Goal: Task Accomplishment & Management: Manage account settings

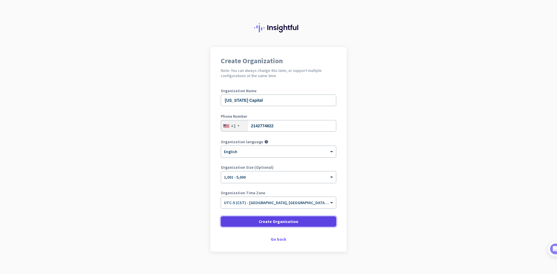
click at [297, 221] on span at bounding box center [278, 222] width 115 height 14
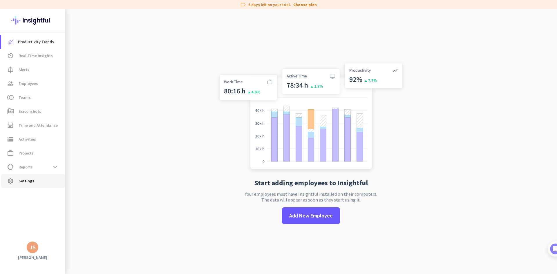
click at [36, 180] on span "settings Settings" at bounding box center [33, 180] width 55 height 7
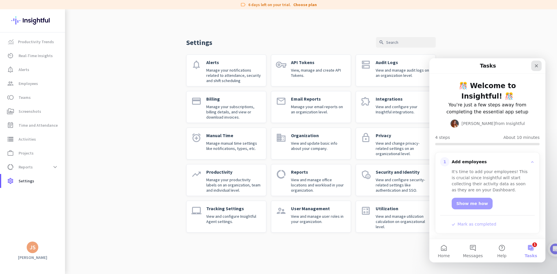
click at [536, 64] on icon "Close" at bounding box center [536, 65] width 5 height 5
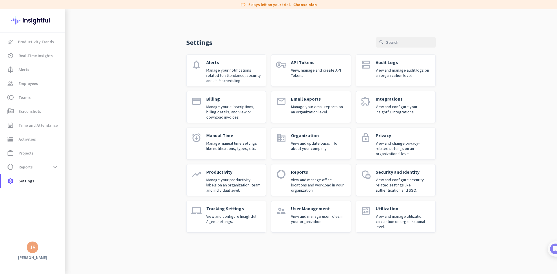
click at [286, 65] on icon "vpn_key" at bounding box center [281, 64] width 10 height 10
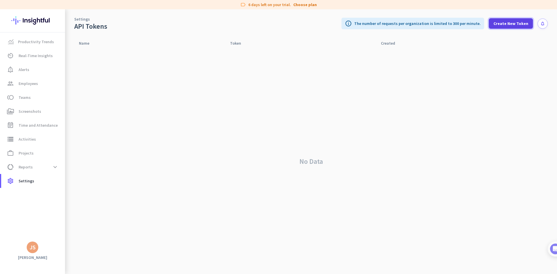
click at [507, 23] on span "Create New Token" at bounding box center [510, 24] width 35 height 6
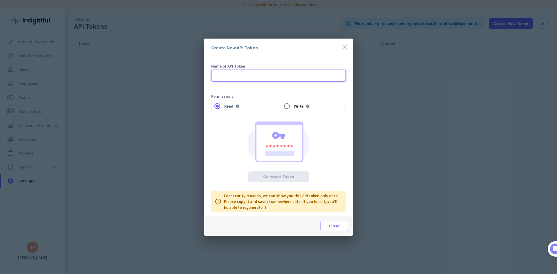
click at [250, 75] on input "text" at bounding box center [278, 76] width 135 height 12
type input "Test User Provisioning"
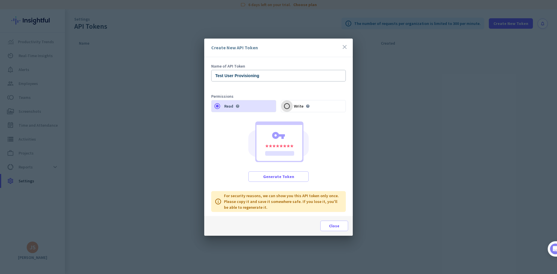
click at [287, 105] on input "Write help" at bounding box center [287, 106] width 12 height 12
radio input "true"
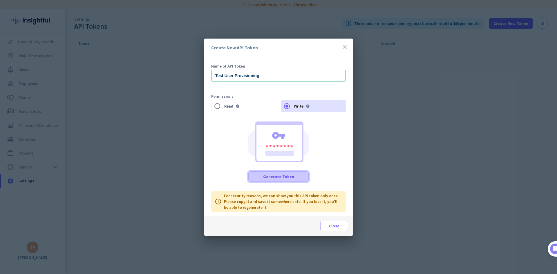
click at [288, 180] on span at bounding box center [278, 177] width 60 height 14
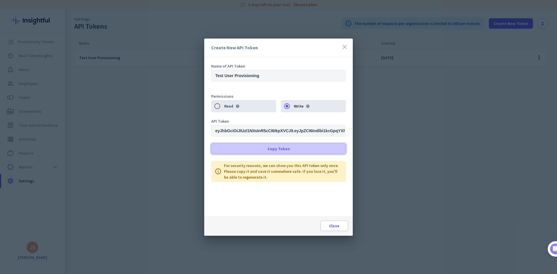
click at [278, 146] on span "Copy Token" at bounding box center [278, 149] width 22 height 6
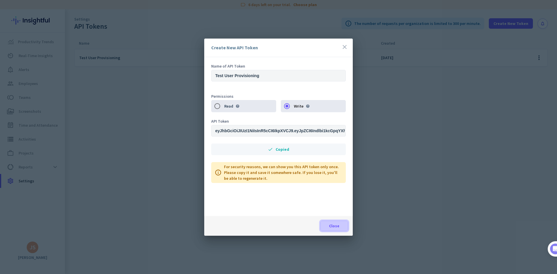
click at [331, 224] on span "Close" at bounding box center [334, 226] width 10 height 6
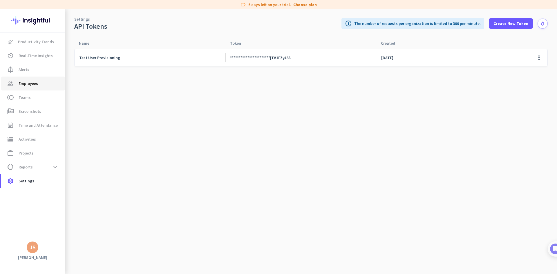
click at [29, 83] on span "Employees" at bounding box center [28, 83] width 19 height 7
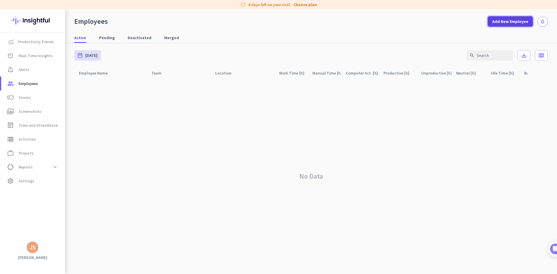
click at [507, 23] on span "Add New Employee" at bounding box center [510, 22] width 36 height 6
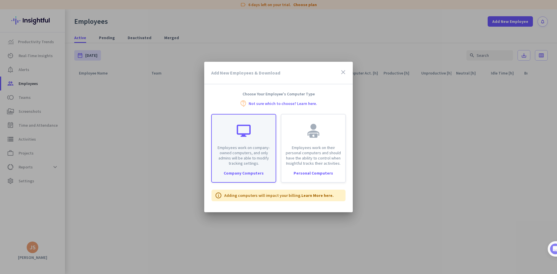
click at [235, 149] on p "Employees work on company-owned computers, and only admins will be able to modi…" at bounding box center [243, 155] width 57 height 21
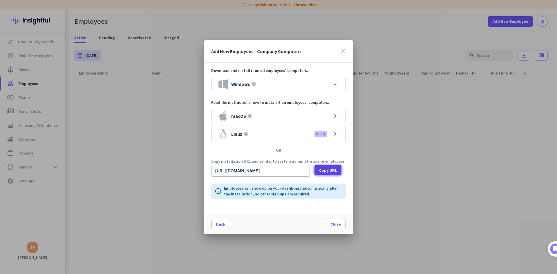
click at [321, 170] on span "Copy URL" at bounding box center [328, 170] width 18 height 6
click at [333, 224] on span "Close" at bounding box center [335, 224] width 10 height 6
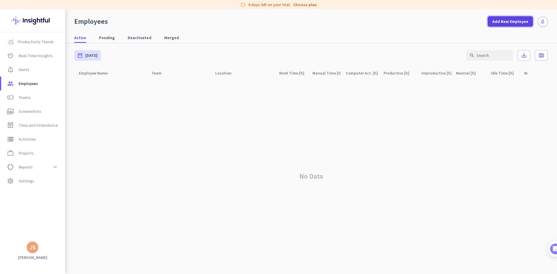
click at [519, 17] on span at bounding box center [509, 21] width 45 height 14
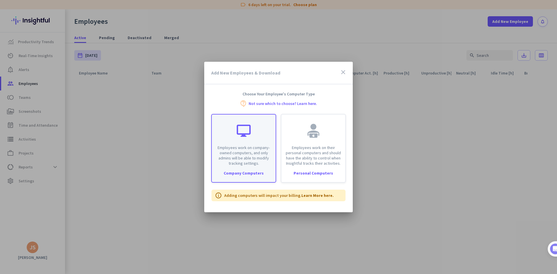
click at [237, 136] on div at bounding box center [244, 131] width 14 height 14
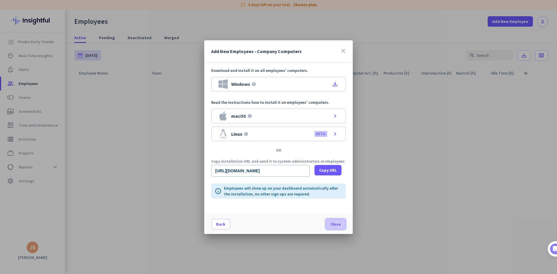
click at [338, 227] on span at bounding box center [335, 224] width 19 height 14
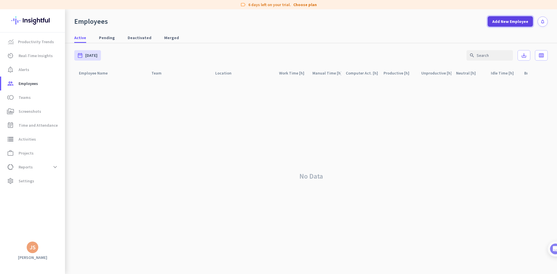
click at [520, 21] on span "Add New Employee" at bounding box center [510, 22] width 36 height 6
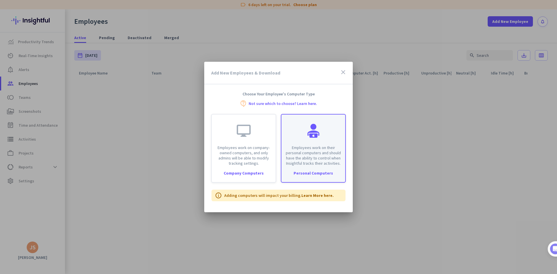
click at [317, 150] on p "Employees work on their personal computers and should have the ability to contr…" at bounding box center [313, 155] width 57 height 21
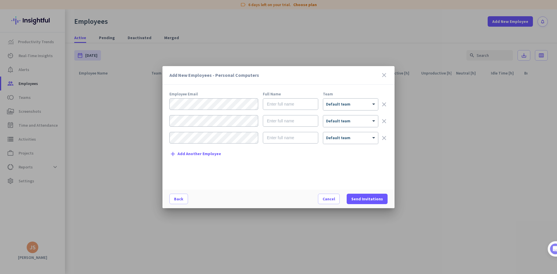
click at [384, 75] on icon "close" at bounding box center [383, 75] width 7 height 7
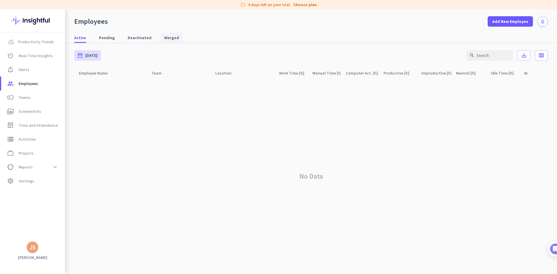
drag, startPoint x: 214, startPoint y: 31, endPoint x: 171, endPoint y: 40, distance: 43.7
click at [214, 31] on nav "Active Pending Deactivated Merged" at bounding box center [311, 35] width 492 height 17
click at [20, 103] on link "toll Teams" at bounding box center [33, 97] width 64 height 14
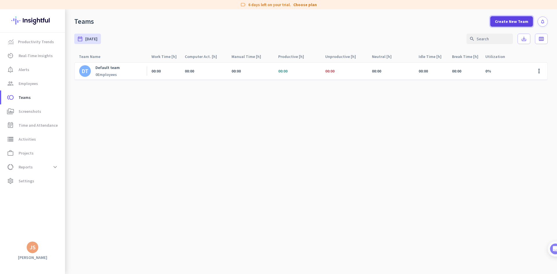
click at [513, 19] on span "Create New Team" at bounding box center [511, 22] width 33 height 6
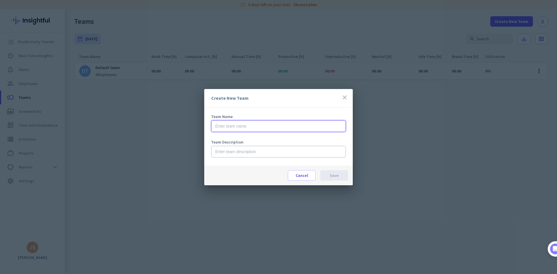
click at [273, 128] on input "text" at bounding box center [278, 126] width 135 height 12
type input "Test Team"
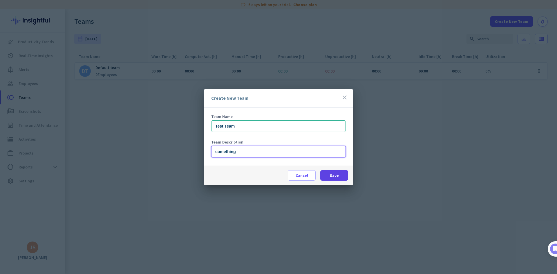
type input "something"
click at [332, 179] on span at bounding box center [334, 175] width 28 height 14
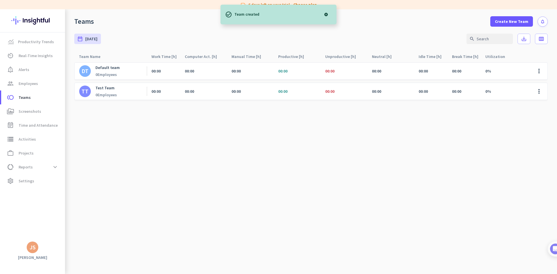
click at [102, 89] on p "Test Team" at bounding box center [105, 87] width 21 height 5
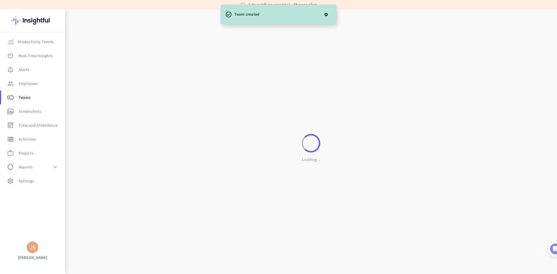
click at [325, 13] on div at bounding box center [326, 15] width 12 height 12
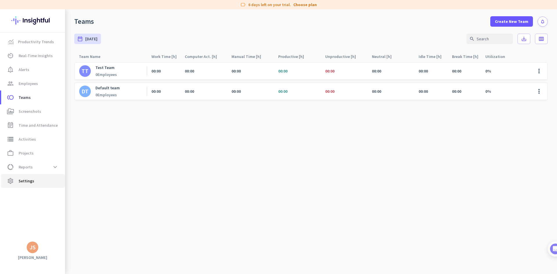
click at [24, 177] on span "Settings" at bounding box center [27, 180] width 16 height 7
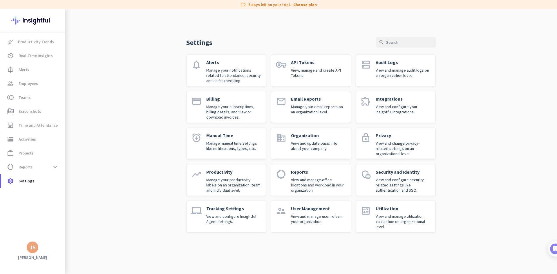
click at [306, 217] on p "View and manage user roles in your organization." at bounding box center [318, 219] width 55 height 10
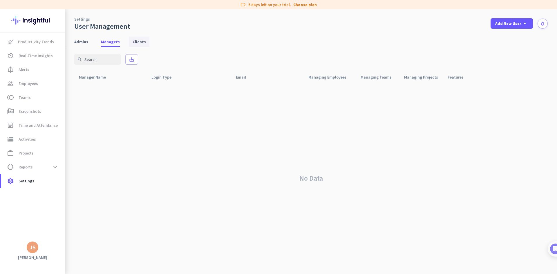
click at [136, 41] on span "Clients" at bounding box center [138, 42] width 13 height 6
click at [499, 25] on span "Add New User" at bounding box center [508, 24] width 26 height 6
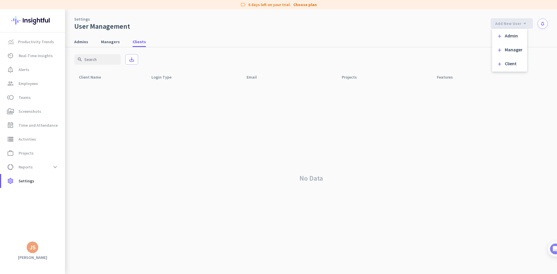
click at [30, 99] on div at bounding box center [278, 137] width 557 height 274
click at [28, 86] on span "Employees" at bounding box center [28, 83] width 19 height 7
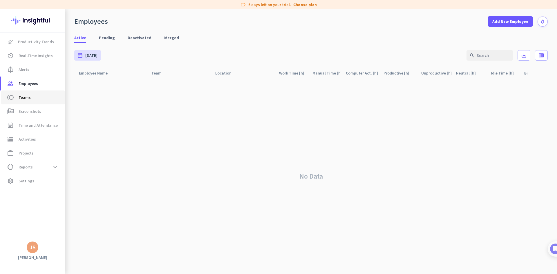
click at [30, 92] on link "toll Teams" at bounding box center [33, 97] width 64 height 14
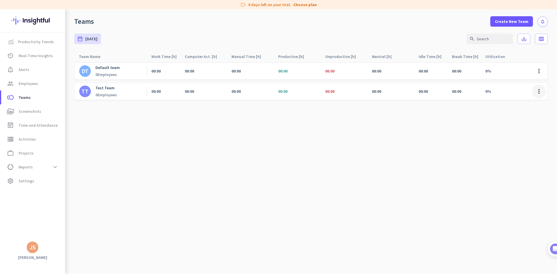
click at [542, 90] on span at bounding box center [539, 91] width 14 height 14
click at [529, 106] on span "Edit" at bounding box center [523, 104] width 36 height 6
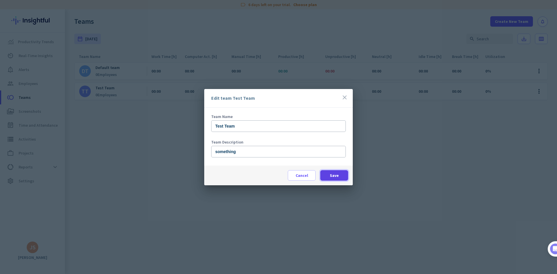
click at [335, 175] on span "Save" at bounding box center [334, 175] width 9 height 6
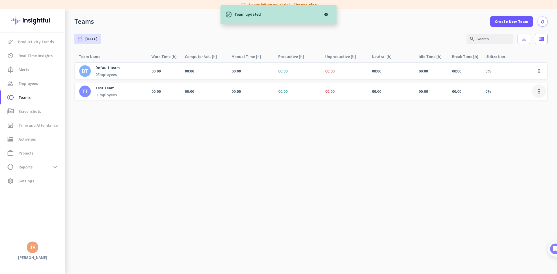
click at [541, 89] on span at bounding box center [539, 91] width 14 height 14
drag, startPoint x: 248, startPoint y: 131, endPoint x: 228, endPoint y: 127, distance: 20.0
click at [248, 131] on div at bounding box center [278, 137] width 557 height 274
click at [95, 84] on div "TT Test Team 0 Employees" at bounding box center [110, 91] width 72 height 17
click at [97, 94] on b "0" at bounding box center [96, 94] width 2 height 5
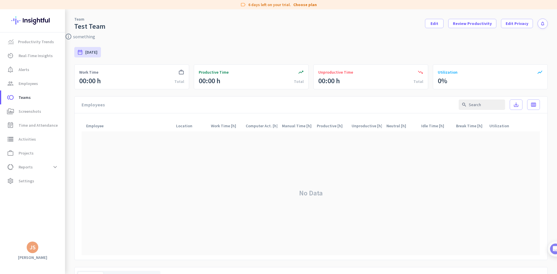
click at [150, 31] on div "info_outline something" at bounding box center [311, 35] width 492 height 9
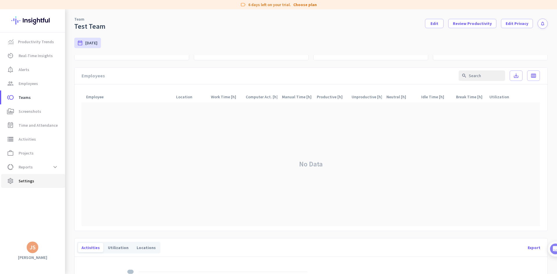
click at [39, 183] on span "settings Settings" at bounding box center [33, 180] width 55 height 7
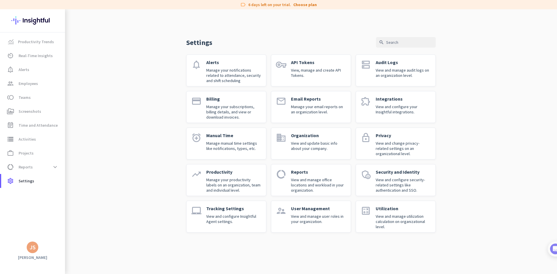
click at [202, 227] on link "laptop_mac Tracking Settings View and configure Insightful Agent settings." at bounding box center [226, 217] width 80 height 32
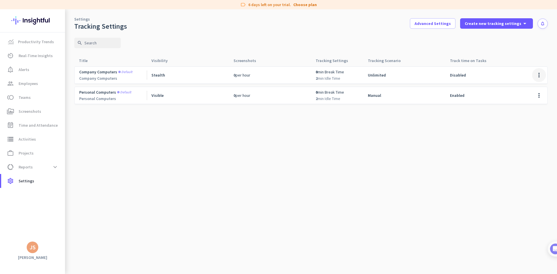
click at [537, 75] on span at bounding box center [539, 75] width 14 height 14
click at [524, 87] on span "Edit" at bounding box center [527, 87] width 28 height 6
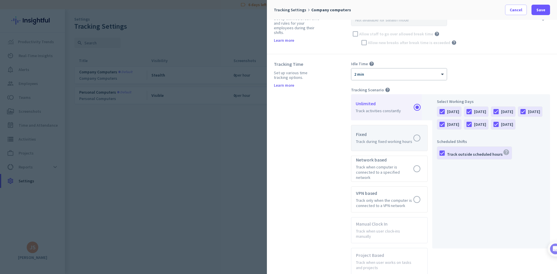
scroll to position [284, 0]
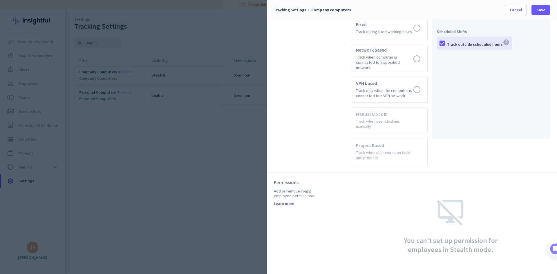
click at [167, 184] on div at bounding box center [278, 137] width 557 height 274
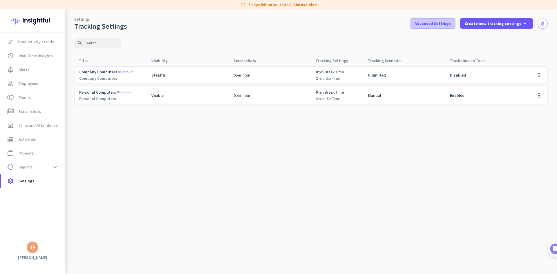
drag, startPoint x: 414, startPoint y: 24, endPoint x: 426, endPoint y: 25, distance: 12.2
click at [416, 24] on div "Settings Tracking Settings Advanced Settings Create new tracking settings arrow…" at bounding box center [311, 19] width 492 height 21
click at [433, 25] on span "Advanced Settings" at bounding box center [432, 24] width 36 height 6
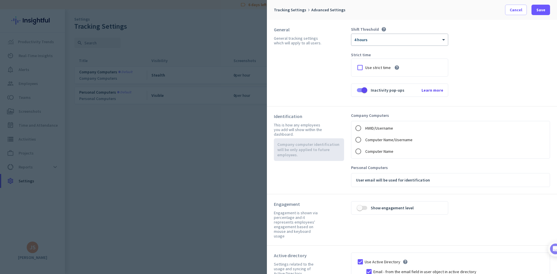
scroll to position [57, 0]
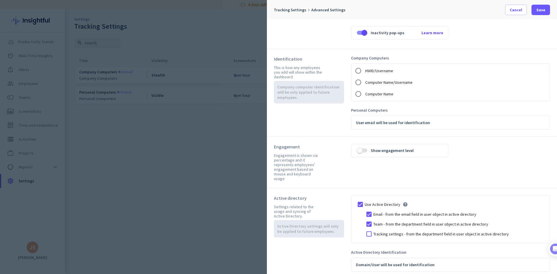
click at [194, 199] on div at bounding box center [278, 137] width 557 height 274
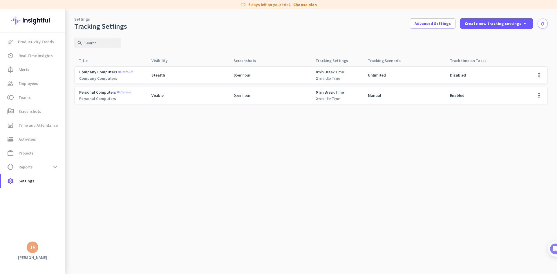
click at [156, 185] on cdk-virtual-scroll-viewport "Company computers Default Company Computers Stealth 0 per hour 0 min Break Time…" at bounding box center [310, 170] width 473 height 208
click at [27, 79] on link "group Employees" at bounding box center [33, 84] width 64 height 14
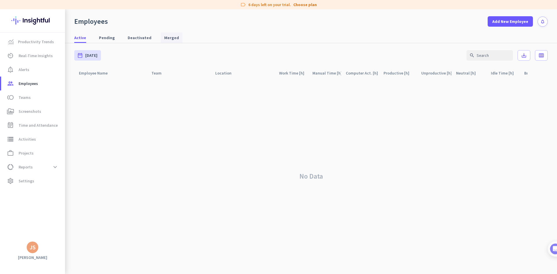
click at [164, 37] on span "Merged" at bounding box center [171, 38] width 15 height 6
click at [137, 38] on span "Deactivated" at bounding box center [140, 38] width 24 height 6
click at [99, 35] on span "Pending" at bounding box center [107, 38] width 16 height 6
click at [72, 40] on img at bounding box center [70, 141] width 4 height 265
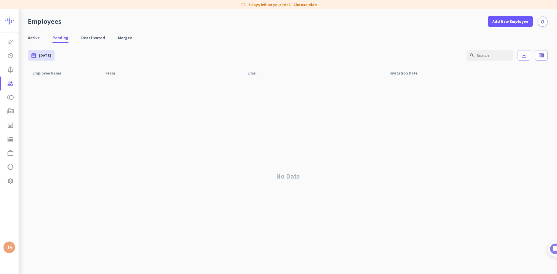
click at [17, 20] on div at bounding box center [9, 20] width 19 height 23
click at [12, 28] on img at bounding box center [26, 20] width 42 height 23
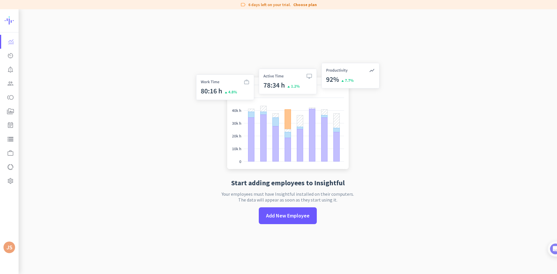
click at [11, 204] on div "Productivity Trends av_timer Real-Time Insights notification_important Alerts g…" at bounding box center [9, 136] width 19 height 209
click at [11, 181] on icon "settings" at bounding box center [10, 180] width 7 height 7
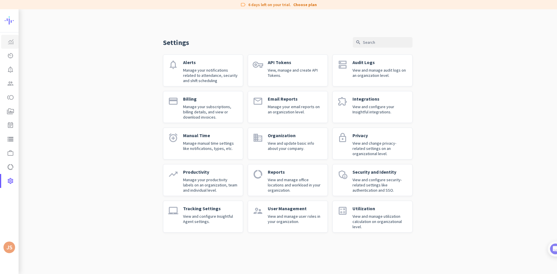
click at [18, 39] on link "Productivity Trends" at bounding box center [9, 42] width 17 height 14
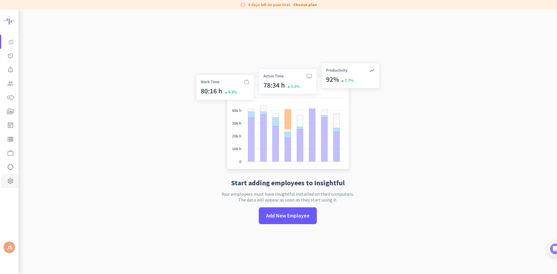
click at [10, 183] on icon "settings" at bounding box center [10, 180] width 7 height 7
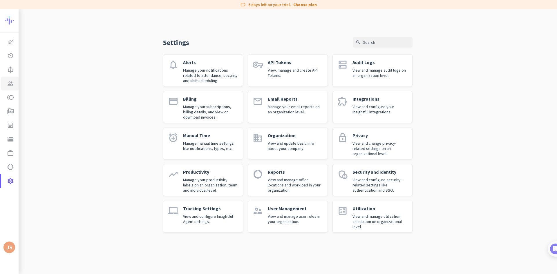
click at [11, 87] on icon "group" at bounding box center [10, 83] width 7 height 7
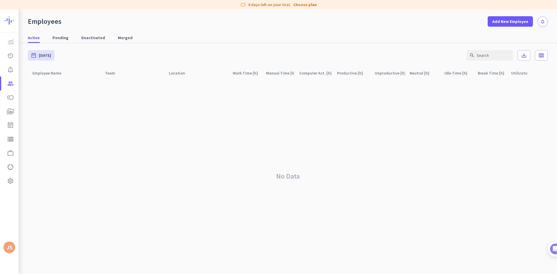
drag, startPoint x: 21, startPoint y: 57, endPoint x: 59, endPoint y: 58, distance: 37.4
click at [59, 58] on mat-sidenav-content "Productivity Trends av_timer Real-Time Insights notification_important Alerts g…" at bounding box center [278, 141] width 557 height 265
click at [24, 138] on img at bounding box center [24, 141] width 4 height 265
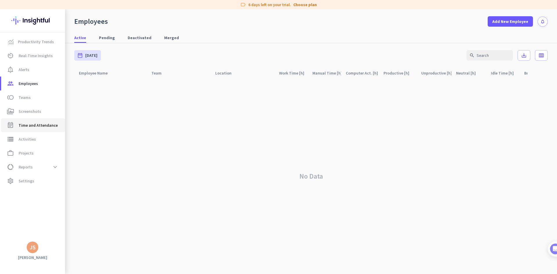
click at [37, 126] on span "Time and Attendance" at bounding box center [38, 125] width 39 height 7
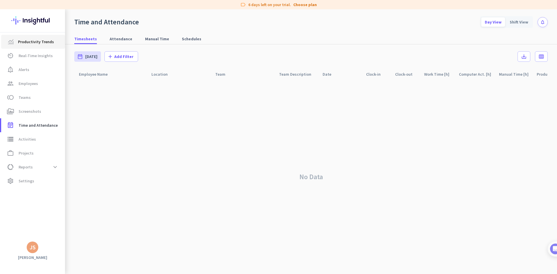
click at [37, 43] on span "Productivity Trends" at bounding box center [36, 41] width 36 height 7
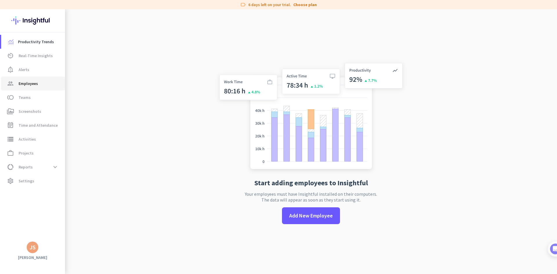
click at [34, 87] on link "group Employees" at bounding box center [33, 84] width 64 height 14
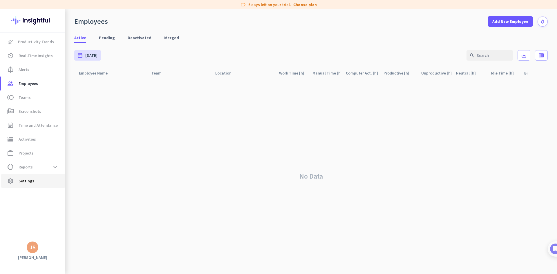
click at [23, 174] on link "settings Settings" at bounding box center [33, 181] width 64 height 14
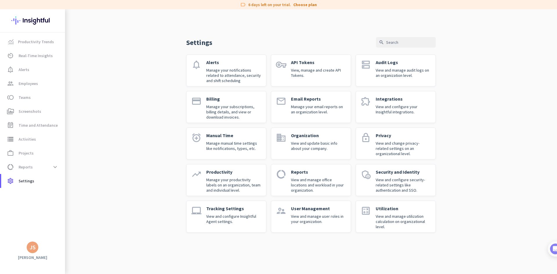
click at [399, 176] on div "Security and Identity View and configure security-related settings like authent…" at bounding box center [402, 180] width 55 height 22
click at [367, 146] on div "lock" at bounding box center [365, 143] width 10 height 22
click at [383, 110] on p "View and configure your Insightful integrations." at bounding box center [402, 109] width 55 height 10
click at [143, 168] on div "Settings search notifications Alerts Manage your notifications related to atten…" at bounding box center [311, 125] width 492 height 233
click at [395, 221] on p "View and manage utilization calculation on organizational level." at bounding box center [402, 222] width 55 height 16
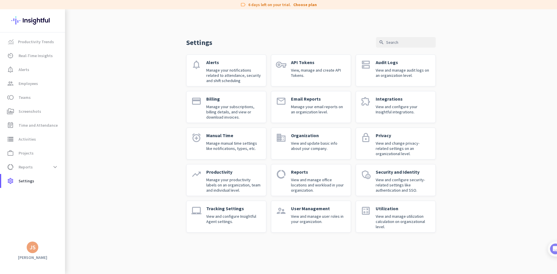
click at [146, 111] on div "Settings search notifications Alerts Manage your notifications related to atten…" at bounding box center [311, 125] width 492 height 233
drag, startPoint x: 129, startPoint y: 181, endPoint x: 157, endPoint y: 157, distance: 37.2
click at [129, 181] on div "Settings search notifications Alerts Manage your notifications related to atten…" at bounding box center [311, 125] width 492 height 233
click at [233, 223] on p "View and configure Insightful Agent settings." at bounding box center [233, 219] width 55 height 10
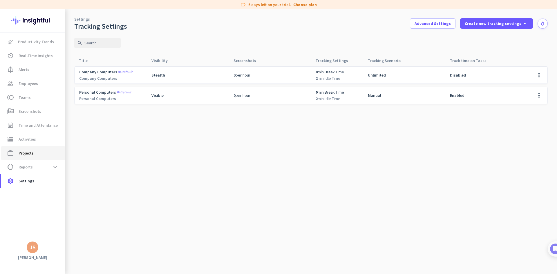
click at [30, 151] on span "Projects" at bounding box center [26, 153] width 15 height 7
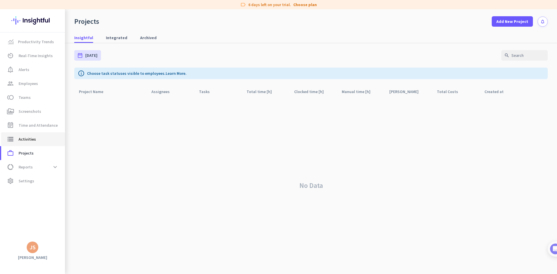
click at [31, 137] on span "Activities" at bounding box center [27, 139] width 17 height 7
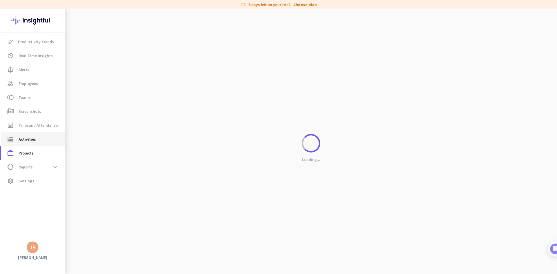
type input "[DATE]"
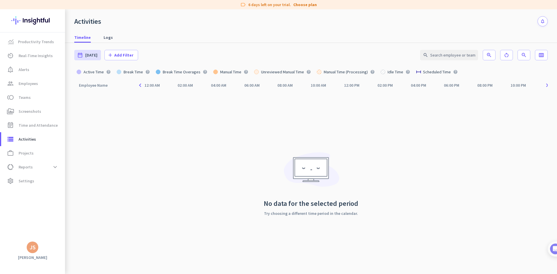
click at [33, 190] on mat-nav-list "Productivity Trends av_timer Real-Time Insights notification_important Alerts g…" at bounding box center [32, 111] width 65 height 158
click at [29, 183] on span "Settings" at bounding box center [27, 180] width 16 height 7
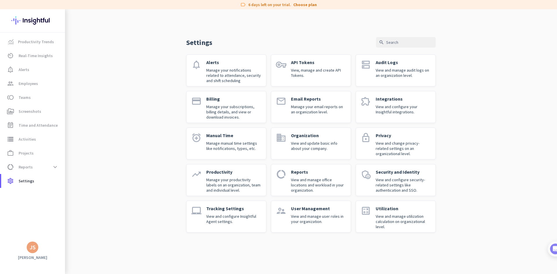
click at [376, 110] on p "View and configure your Insightful integrations." at bounding box center [402, 109] width 55 height 10
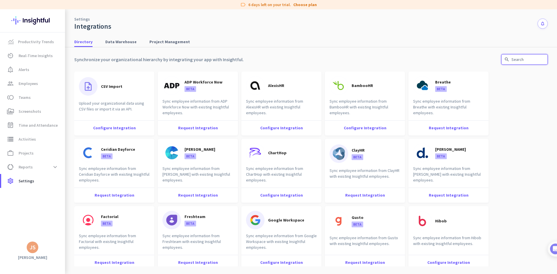
click at [525, 60] on input "text" at bounding box center [524, 59] width 46 height 10
type input "ldap"
